Goal: Task Accomplishment & Management: Complete application form

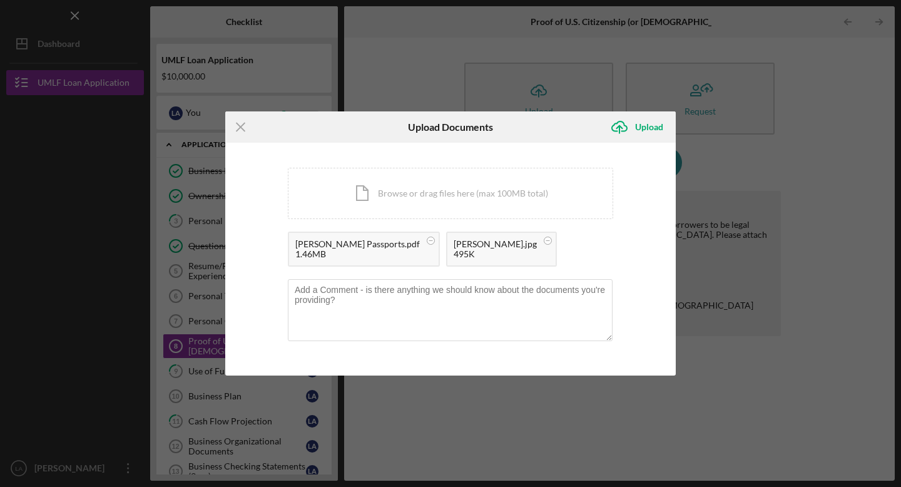
scroll to position [68, 0]
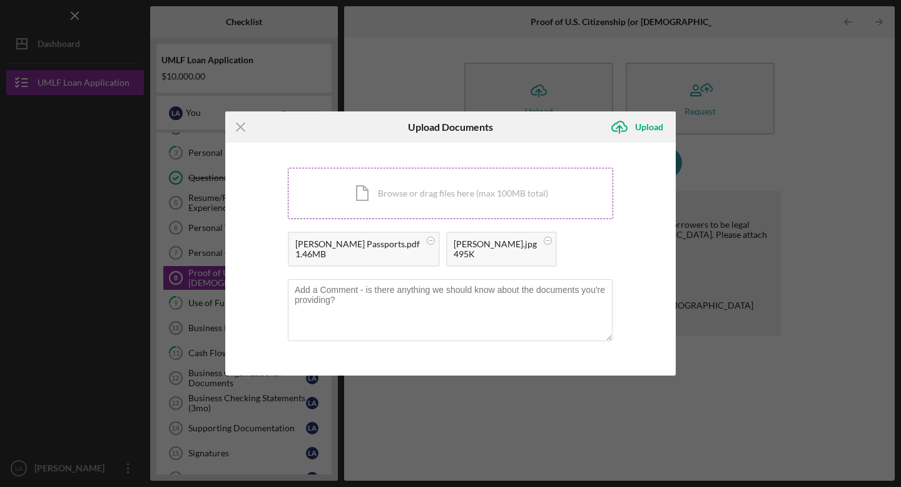
click at [460, 196] on div "Icon/Document Browse or drag files here (max 100MB total) Tap to choose files o…" at bounding box center [450, 193] width 325 height 51
click at [457, 191] on div "Icon/Document Browse or drag files here (max 100MB total) Tap to choose files o…" at bounding box center [450, 193] width 325 height 51
click at [437, 208] on div "Icon/Document Browse or drag files here (max 100MB total) Tap to choose files o…" at bounding box center [450, 193] width 325 height 51
click at [392, 310] on textarea at bounding box center [450, 309] width 325 height 61
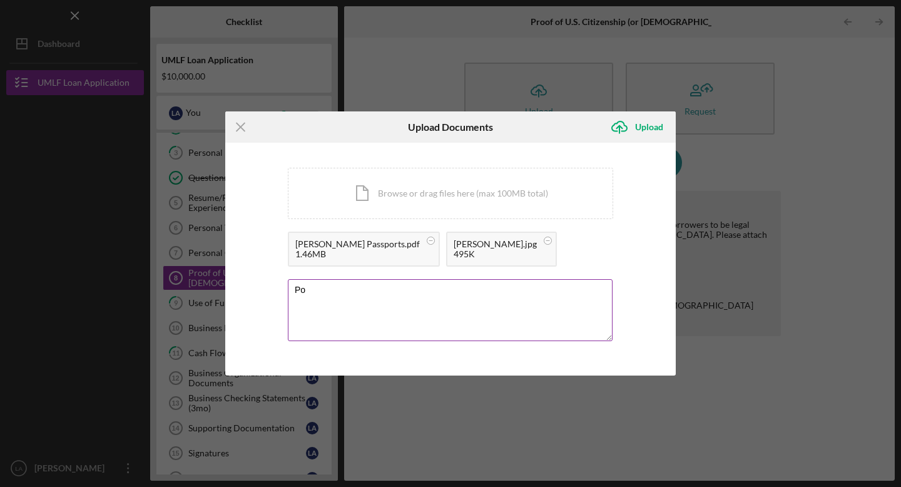
type textarea "P"
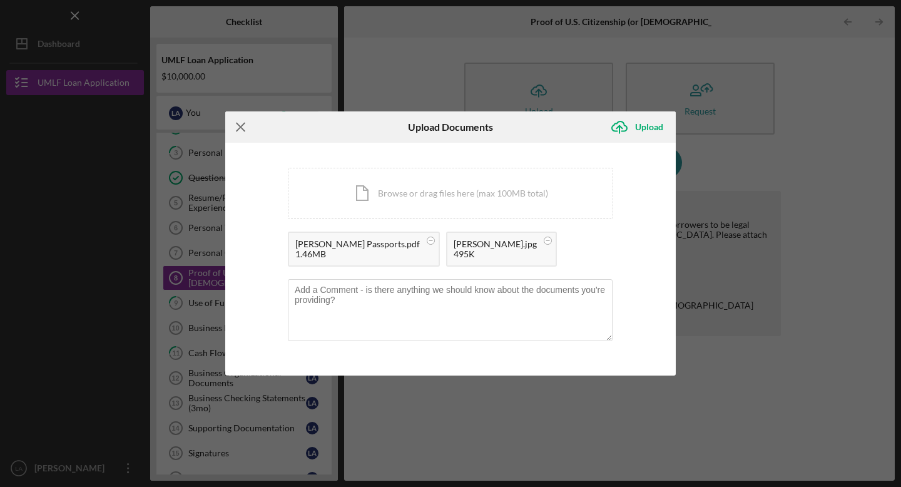
click at [245, 128] on icon "Icon/Menu Close" at bounding box center [240, 126] width 31 height 31
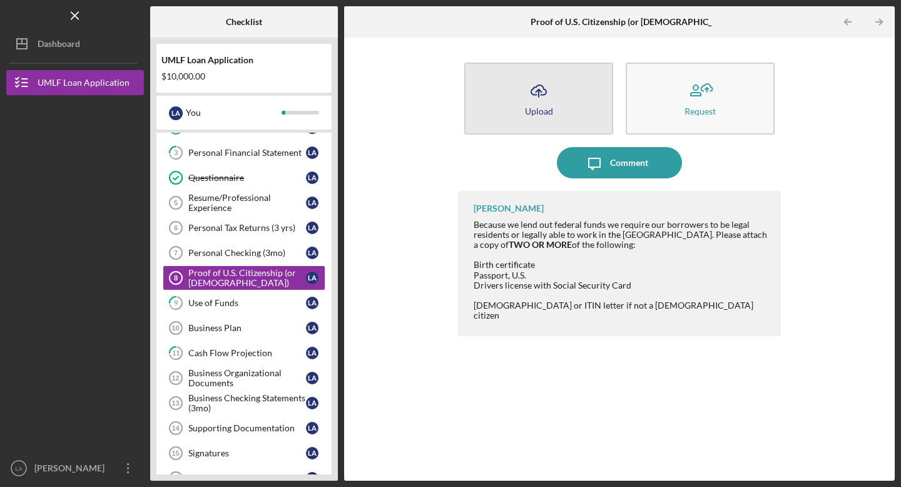
click at [559, 105] on button "Icon/Upload Upload" at bounding box center [538, 99] width 149 height 72
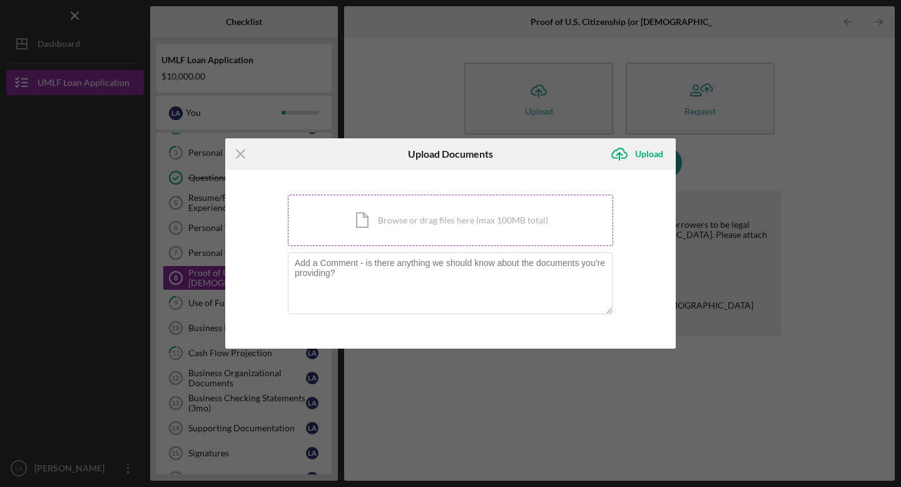
click at [407, 213] on div "Icon/Document Browse or drag files here (max 100MB total) Tap to choose files o…" at bounding box center [450, 220] width 325 height 51
click at [424, 217] on div "Icon/Document Browse or drag files here (max 100MB total) Tap to choose files o…" at bounding box center [450, 220] width 325 height 51
click at [406, 215] on div "Icon/Document Browse or drag files here (max 100MB total) Tap to choose files o…" at bounding box center [450, 220] width 325 height 51
click at [452, 224] on div "Icon/Document Browse or drag files here (max 100MB total) Tap to choose files o…" at bounding box center [450, 220] width 325 height 51
click at [424, 226] on div "Icon/Document Browse or drag files here (max 100MB total) Tap to choose files o…" at bounding box center [450, 220] width 325 height 51
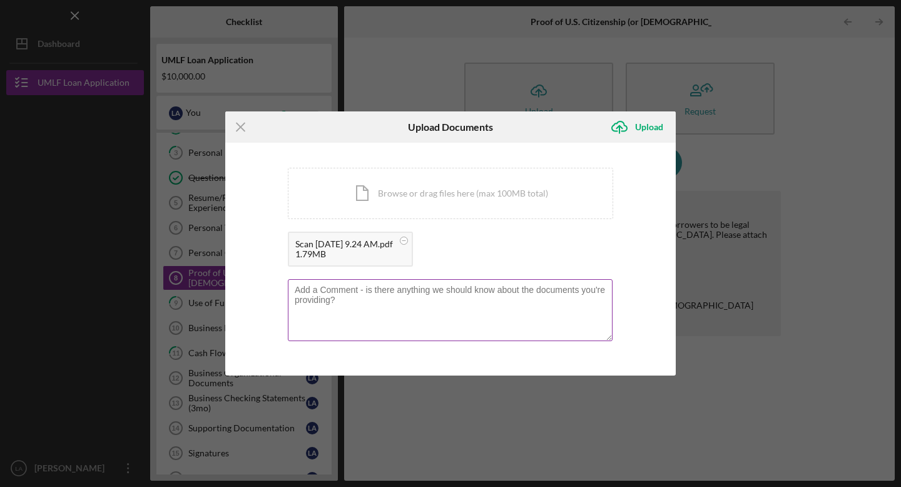
click at [395, 308] on textarea at bounding box center [450, 309] width 325 height 61
click at [459, 186] on div "Icon/Document Browse or drag files here (max 100MB total) Tap to choose files o…" at bounding box center [450, 193] width 325 height 51
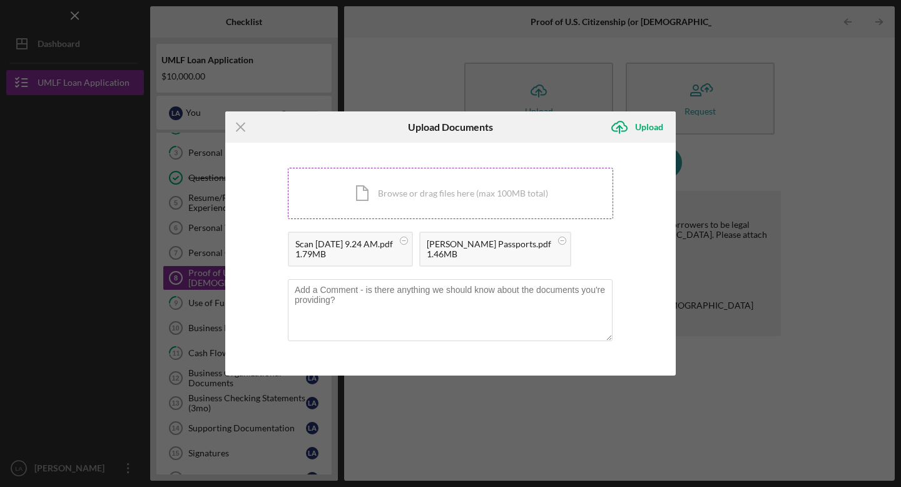
click at [412, 200] on div "Icon/Document Browse or drag files here (max 100MB total) Tap to choose files o…" at bounding box center [450, 193] width 325 height 51
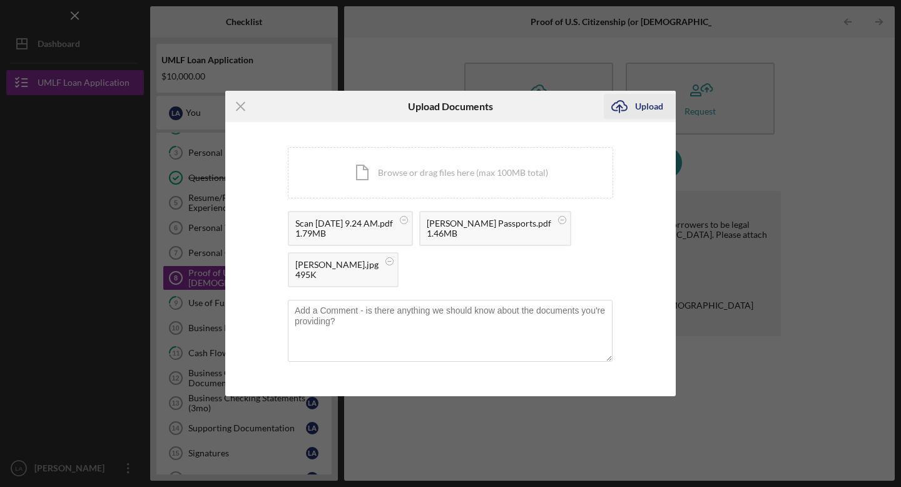
click at [654, 108] on div "Upload" at bounding box center [649, 106] width 28 height 25
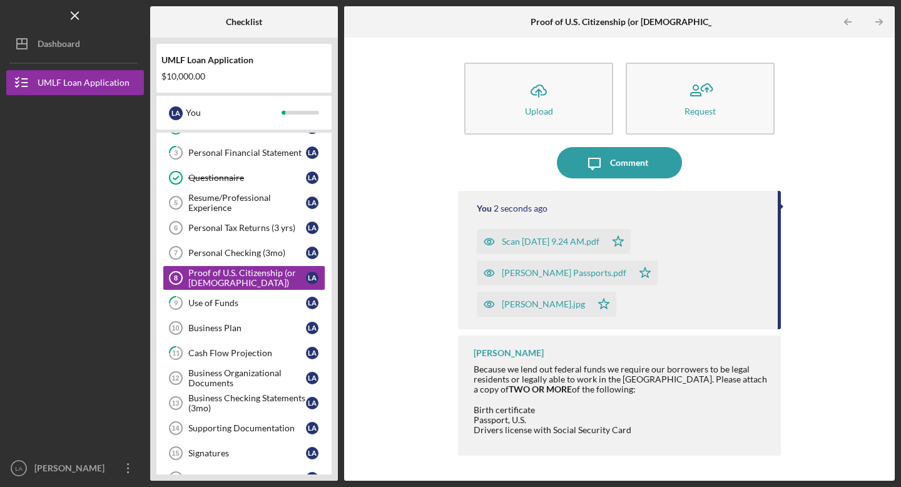
click at [579, 241] on div "Scan [DATE] 9.24 AM.pdf" at bounding box center [551, 241] width 98 height 10
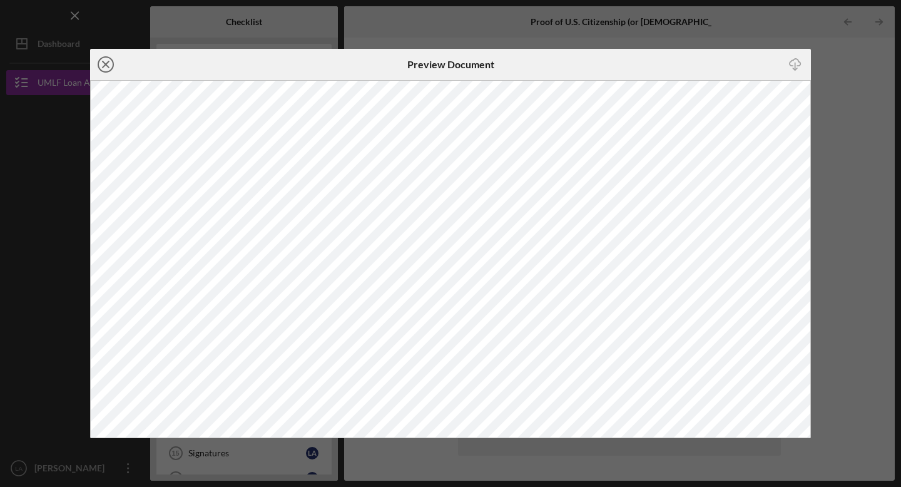
click at [109, 68] on icon "Icon/Close" at bounding box center [105, 64] width 31 height 31
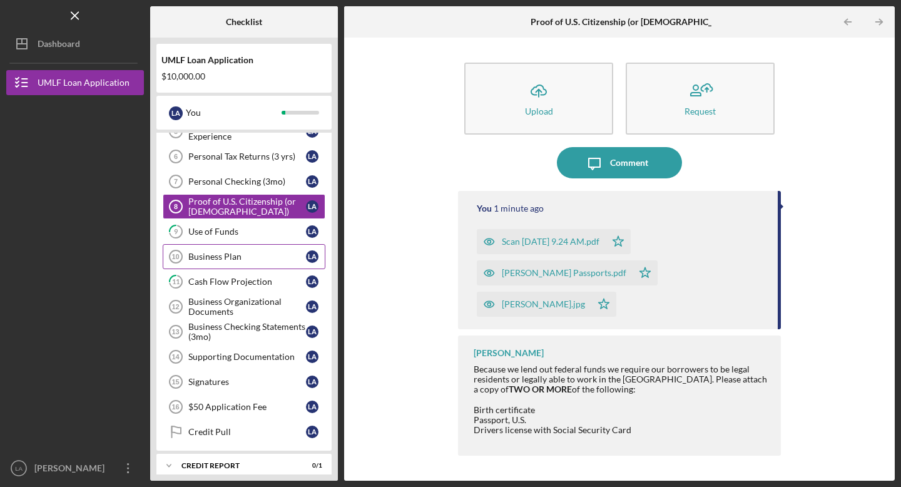
scroll to position [263, 0]
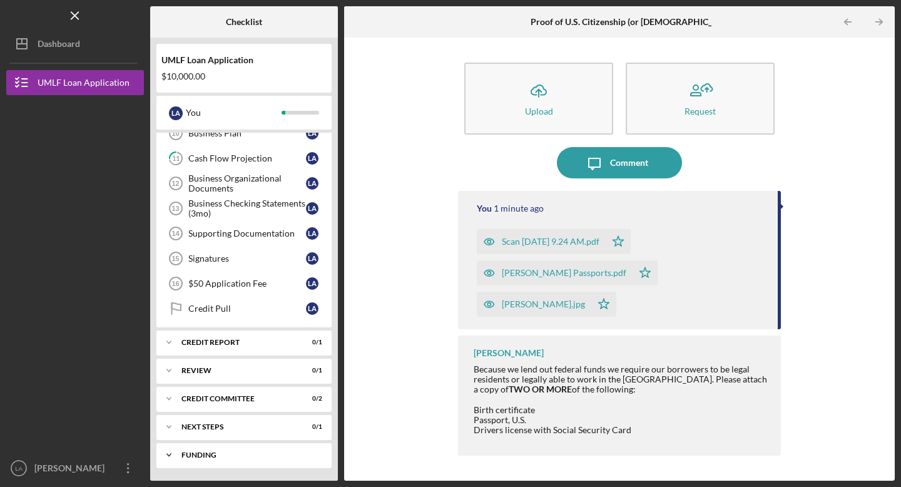
click at [172, 454] on icon "Icon/Expander" at bounding box center [168, 454] width 25 height 25
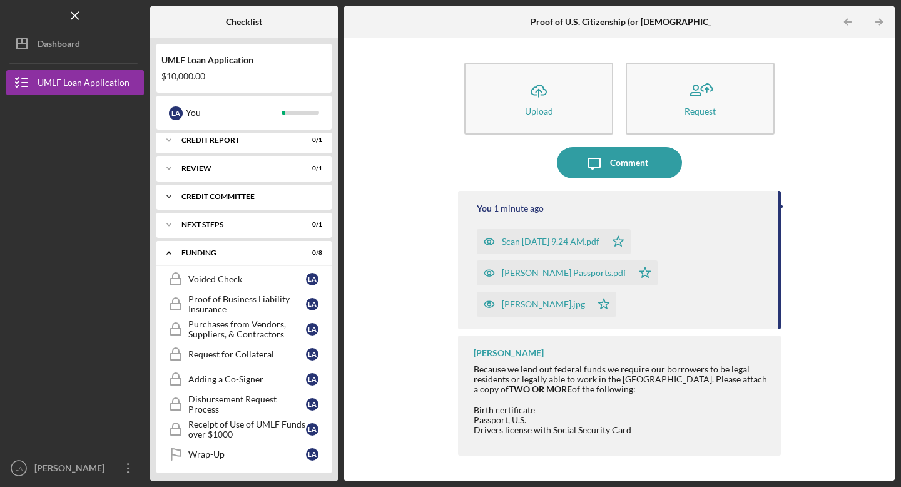
scroll to position [470, 0]
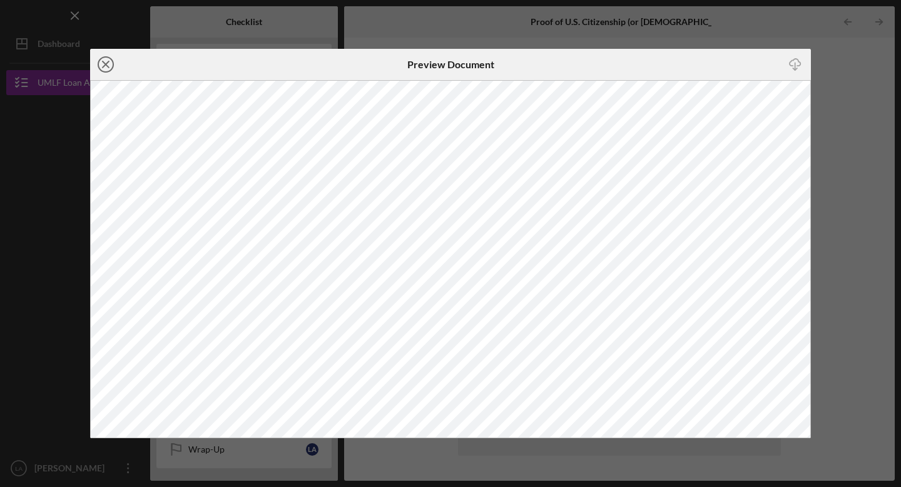
click at [106, 64] on line at bounding box center [106, 64] width 6 height 6
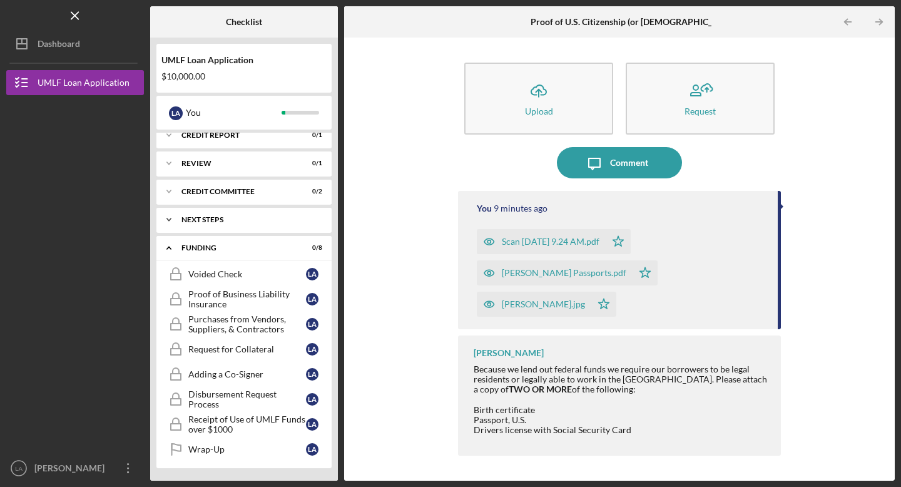
click at [172, 220] on icon "Icon/Expander" at bounding box center [168, 219] width 25 height 25
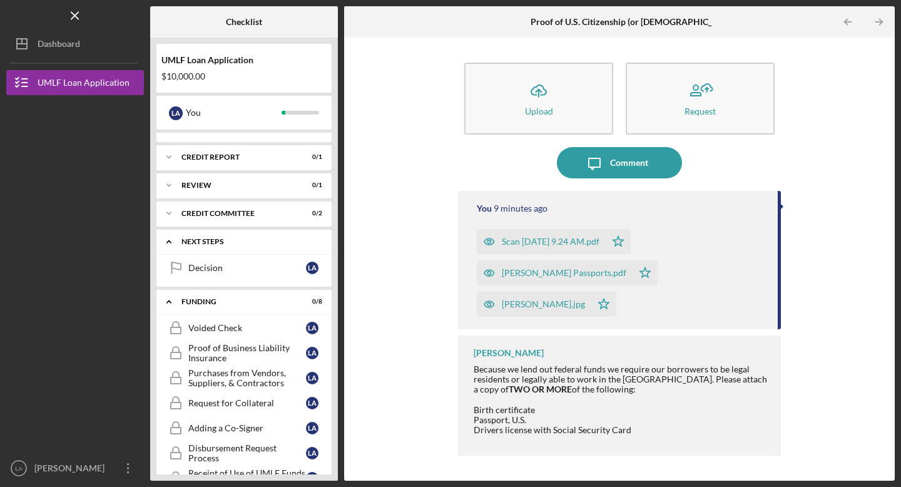
scroll to position [445, 0]
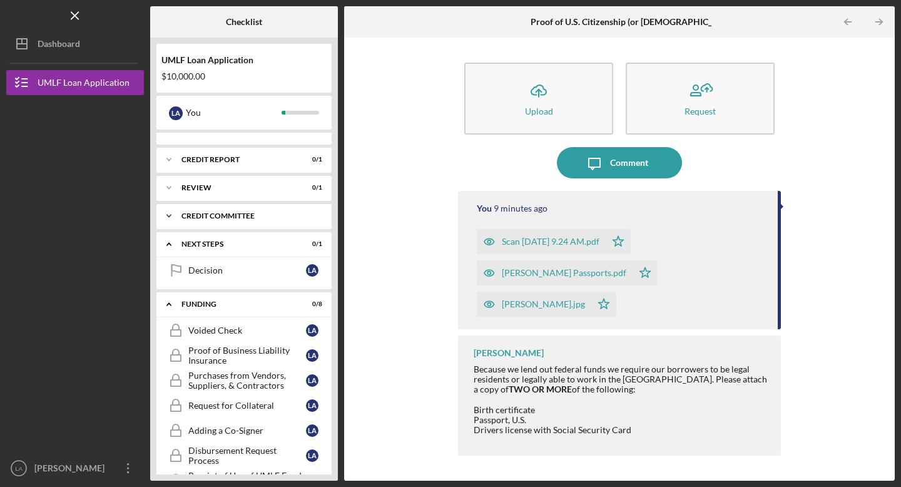
click at [171, 215] on icon "Icon/Expander" at bounding box center [168, 215] width 25 height 25
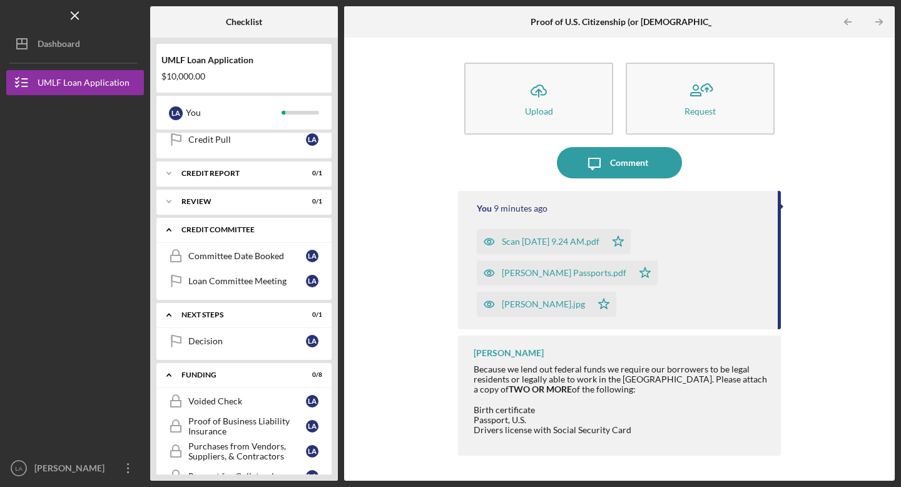
scroll to position [428, 0]
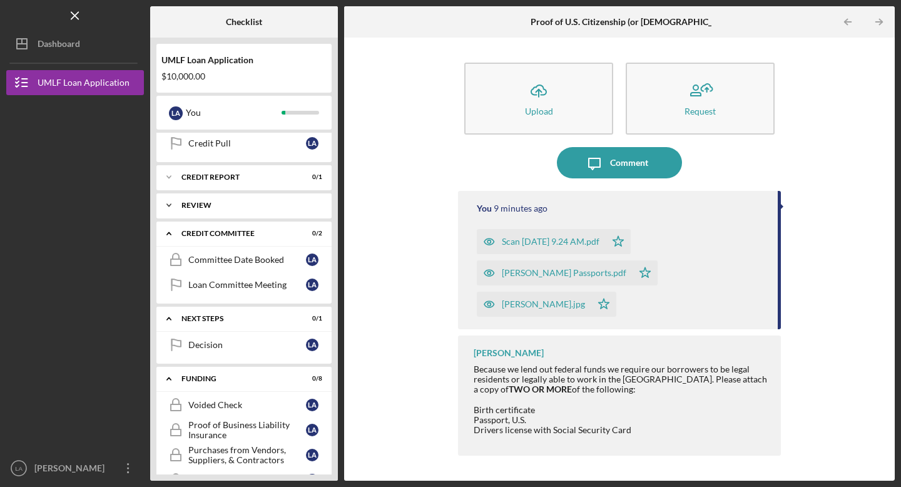
click at [170, 206] on icon "Icon/Expander" at bounding box center [168, 205] width 25 height 25
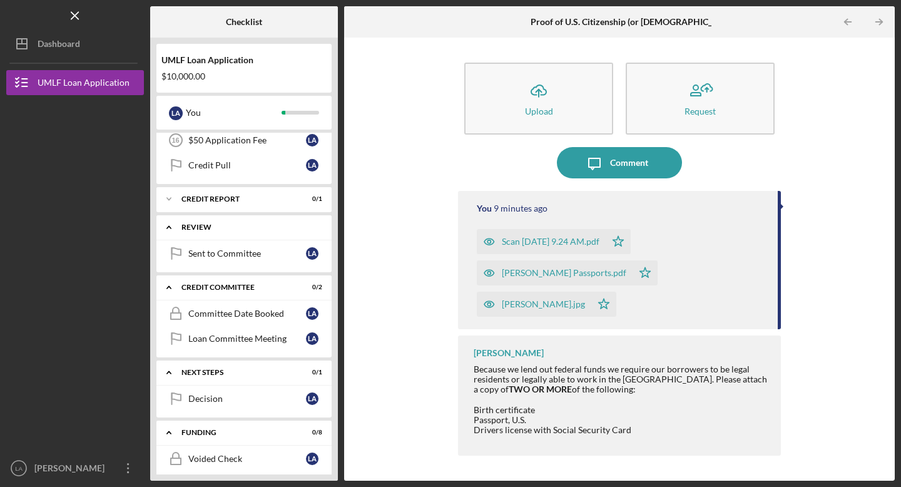
scroll to position [402, 0]
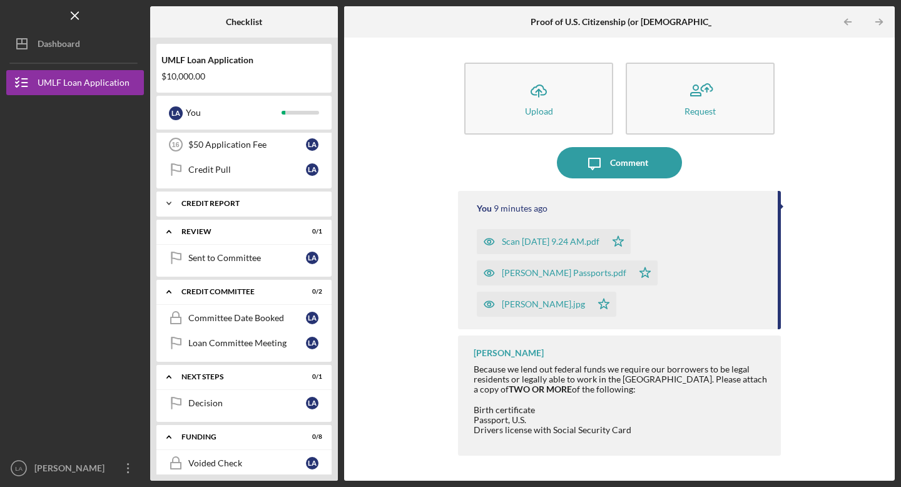
click at [171, 203] on icon "Icon/Expander" at bounding box center [168, 203] width 25 height 25
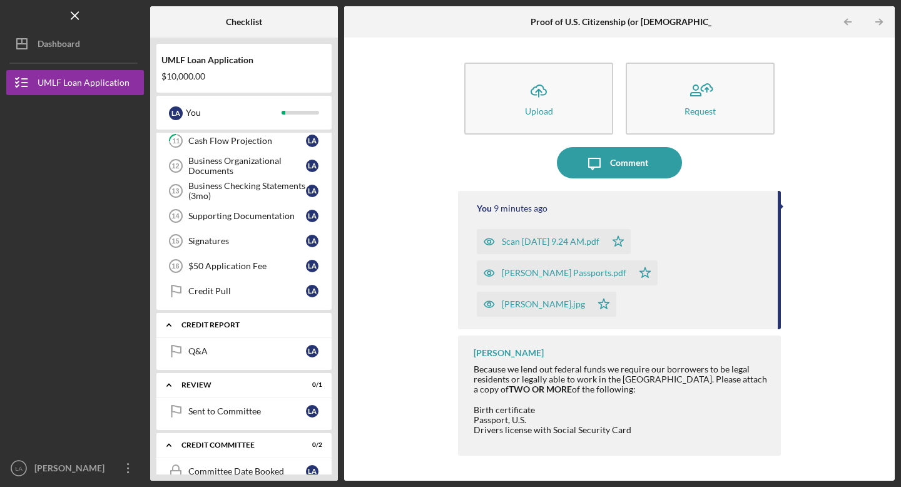
scroll to position [276, 0]
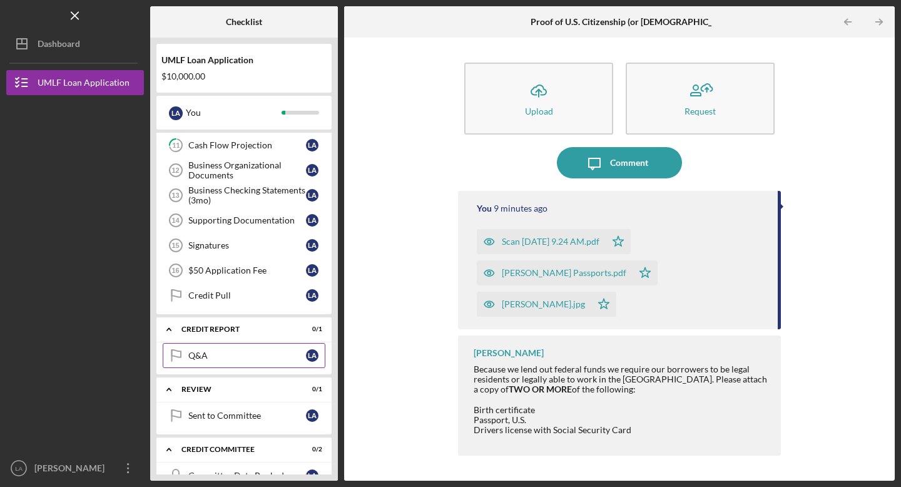
click at [200, 351] on div "Q&A" at bounding box center [247, 355] width 118 height 10
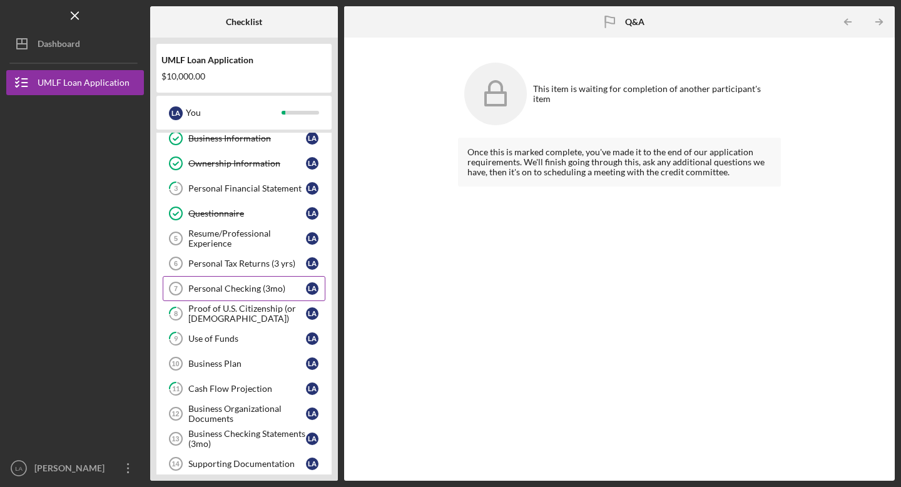
scroll to position [33, 0]
click at [228, 264] on div "Personal Tax Returns (3 yrs)" at bounding box center [247, 263] width 118 height 10
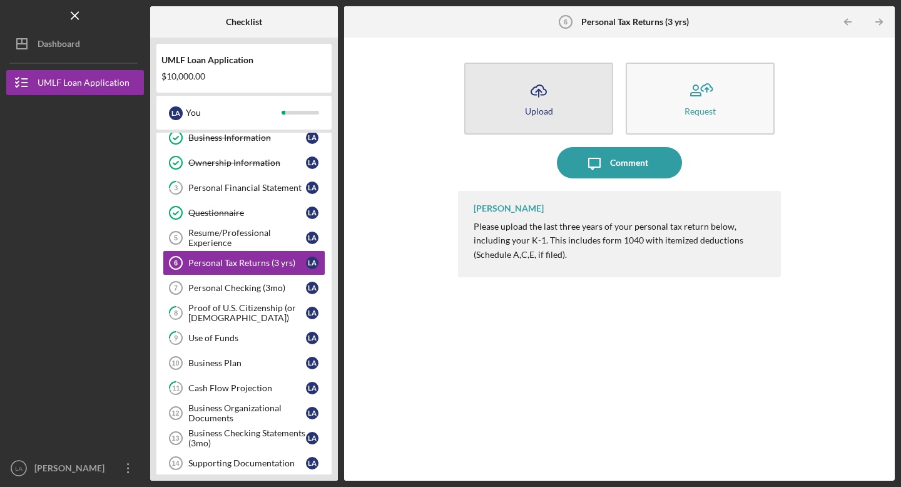
click at [545, 102] on icon "Icon/Upload" at bounding box center [538, 90] width 31 height 31
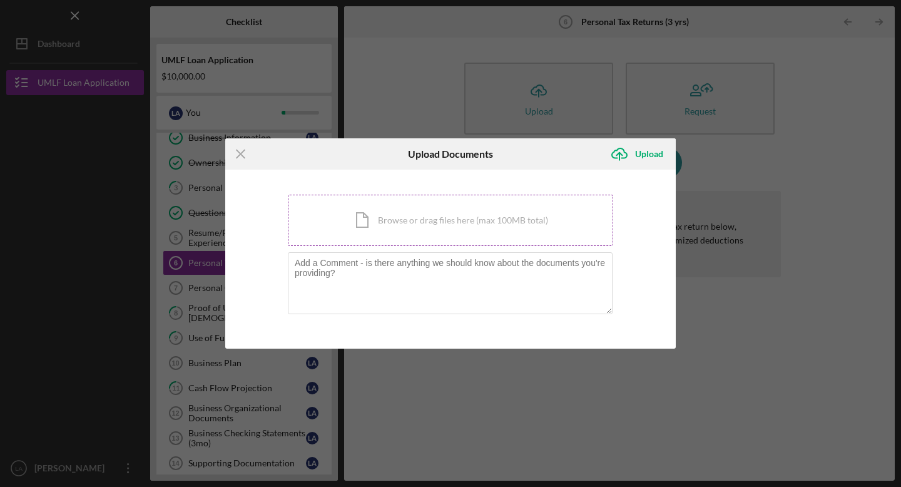
click at [413, 220] on div "Icon/Document Browse or drag files here (max 100MB total) Tap to choose files o…" at bounding box center [450, 220] width 325 height 51
